Goal: Information Seeking & Learning: Learn about a topic

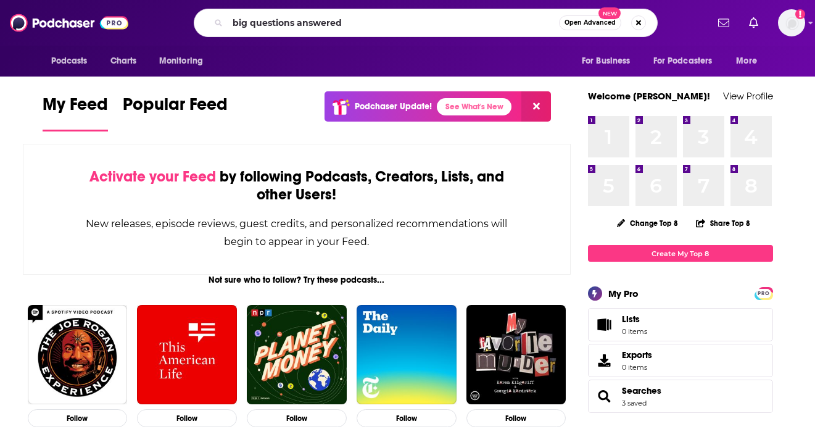
type input "big questions answered"
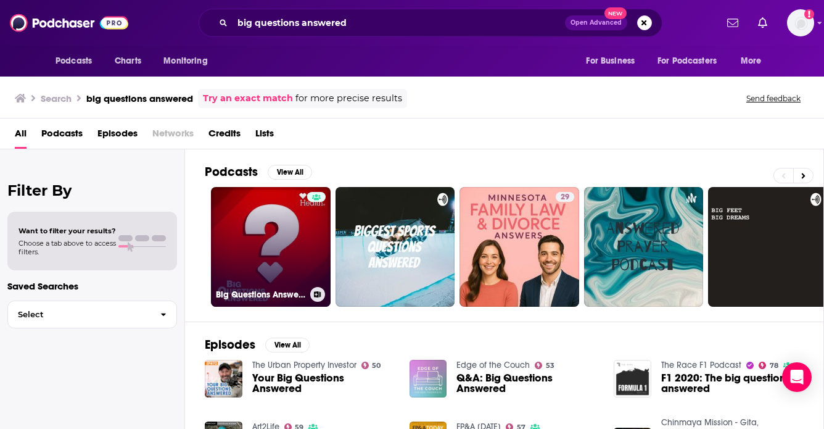
click at [287, 242] on link "Big Questions Answered" at bounding box center [271, 247] width 120 height 120
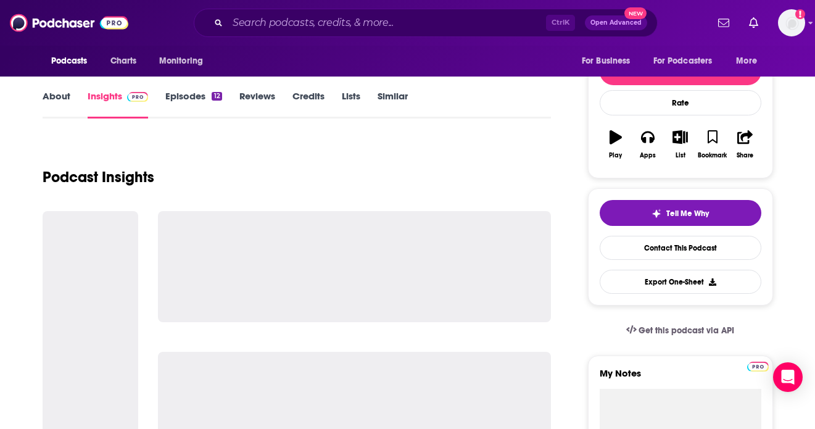
scroll to position [123, 0]
